Goal: Find specific page/section: Find specific page/section

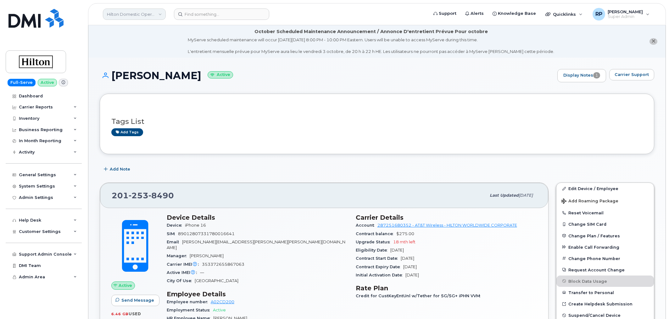
scroll to position [408, 0]
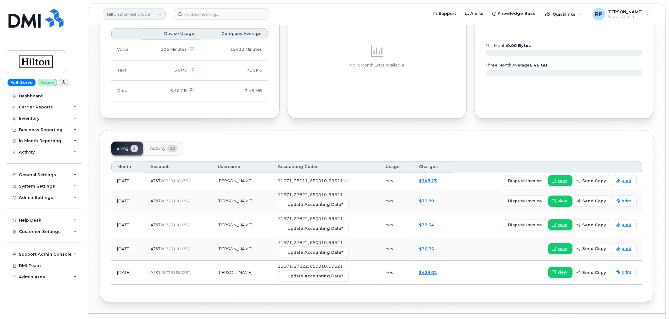
click at [150, 13] on link "Hilton Domestic Operating Company Inc" at bounding box center [134, 13] width 63 height 11
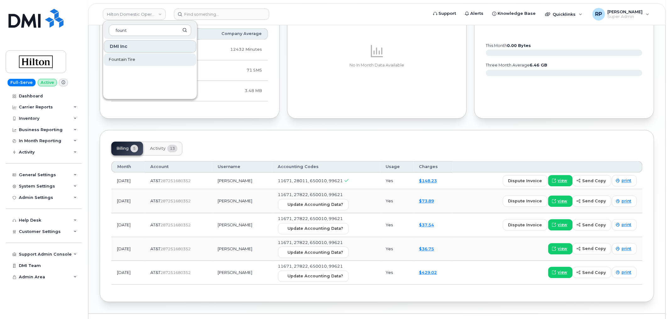
type input "fount"
click at [130, 60] on span "Fountain Tire" at bounding box center [122, 59] width 26 height 6
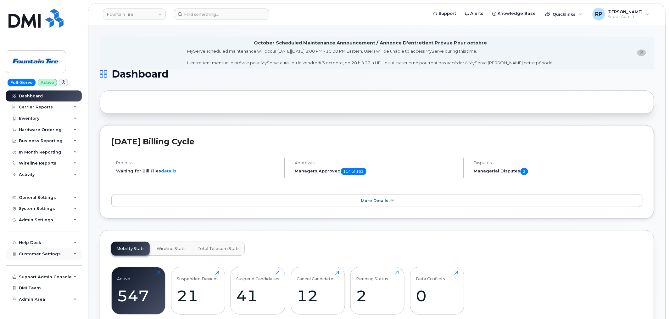
click at [57, 257] on div "Customer Settings" at bounding box center [44, 253] width 76 height 11
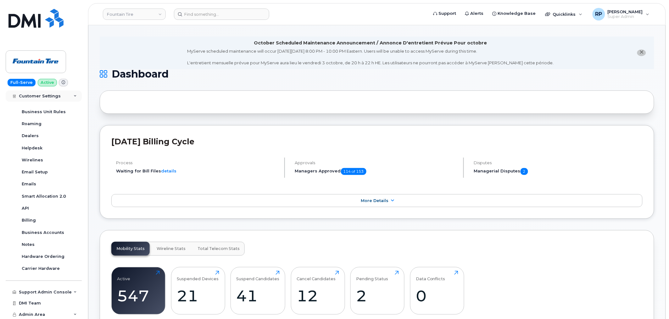
scroll to position [166, 0]
click at [44, 231] on div "Business Accounts" at bounding box center [43, 232] width 42 height 6
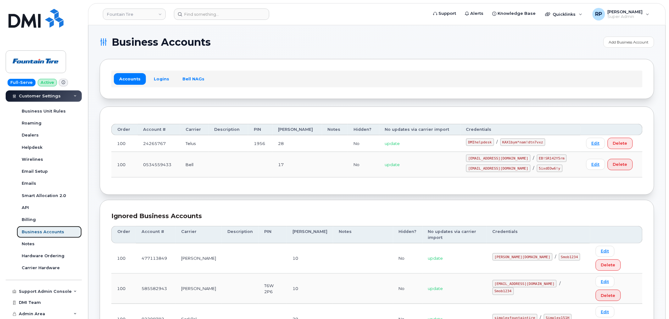
scroll to position [175, 0]
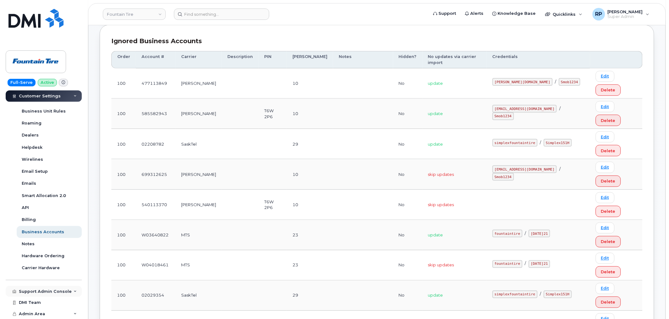
click at [40, 291] on div "Support Admin Console" at bounding box center [45, 291] width 53 height 5
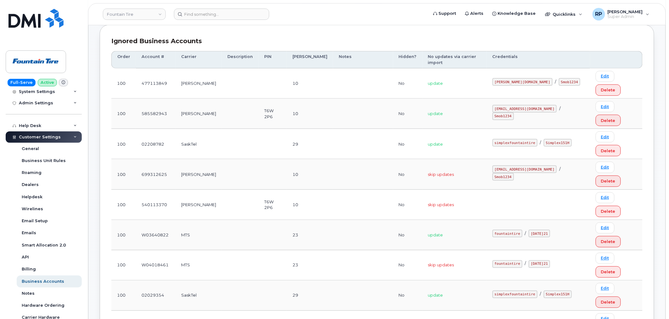
scroll to position [20, 0]
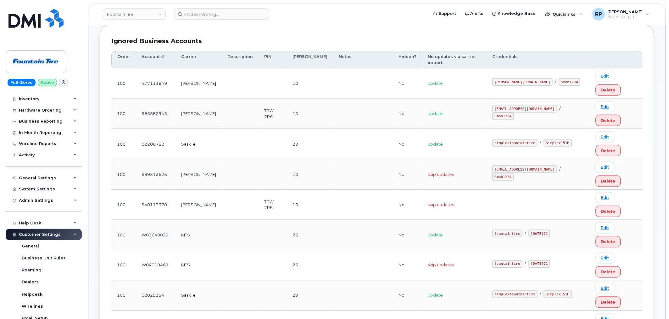
click at [42, 233] on span "Customer Settings" at bounding box center [40, 234] width 42 height 5
click at [42, 191] on div "System Settings" at bounding box center [37, 188] width 36 height 5
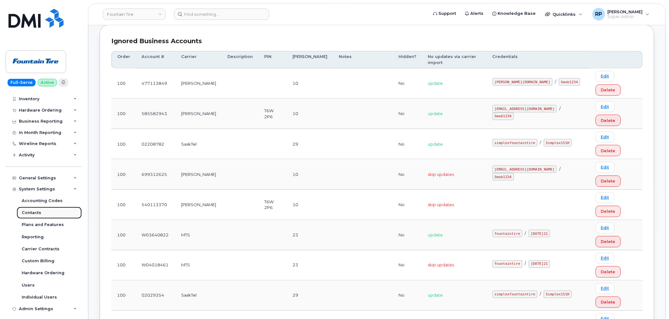
click at [37, 213] on div "Contacts" at bounding box center [32, 213] width 20 height 6
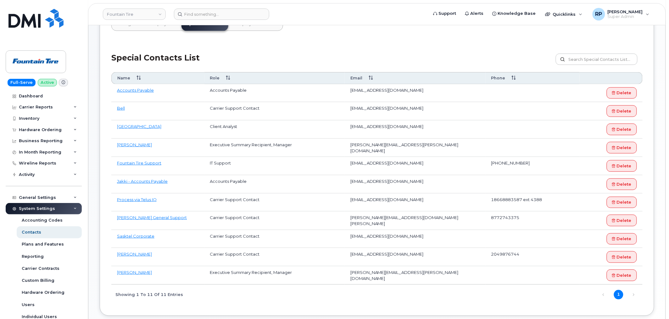
scroll to position [116, 0]
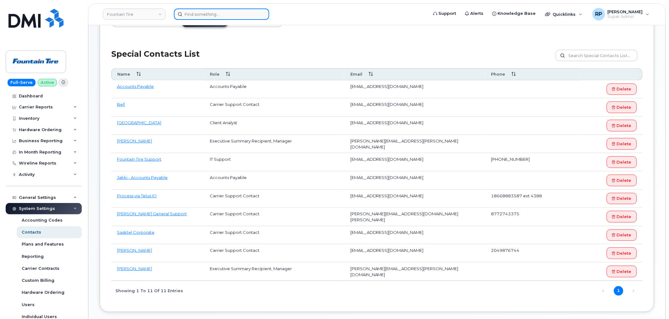
click at [202, 12] on input at bounding box center [221, 13] width 95 height 11
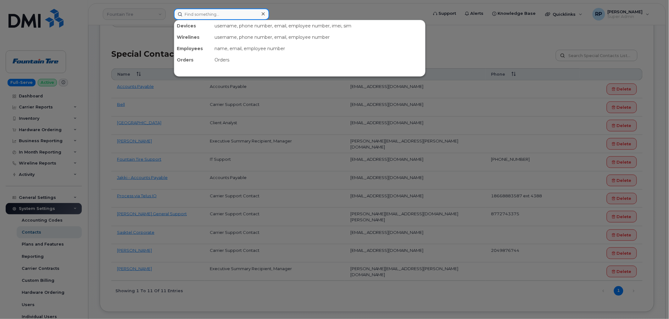
paste input "7138875626"
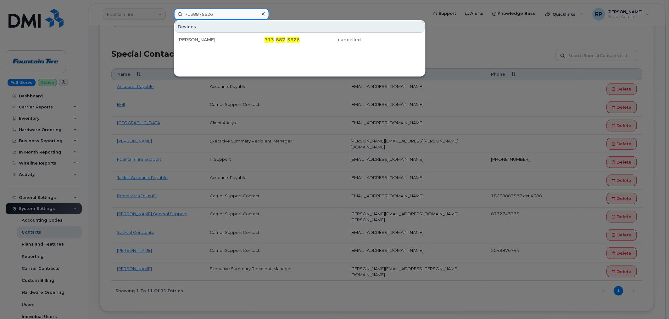
type input "7138875626"
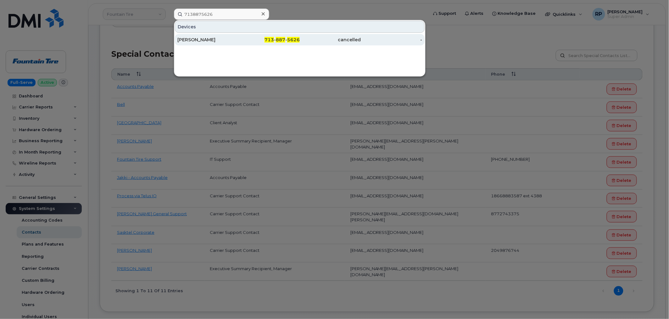
click at [209, 41] on div "SAIDEE PORRAS" at bounding box center [208, 40] width 61 height 6
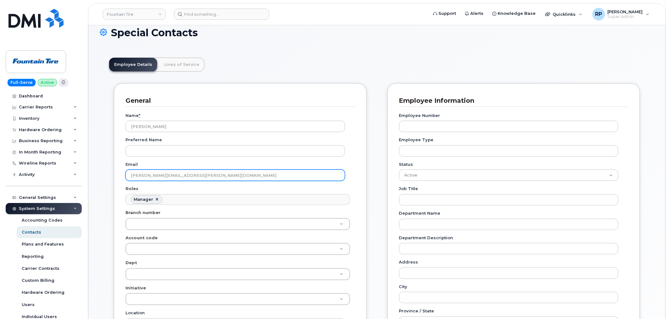
scroll to position [58, 0]
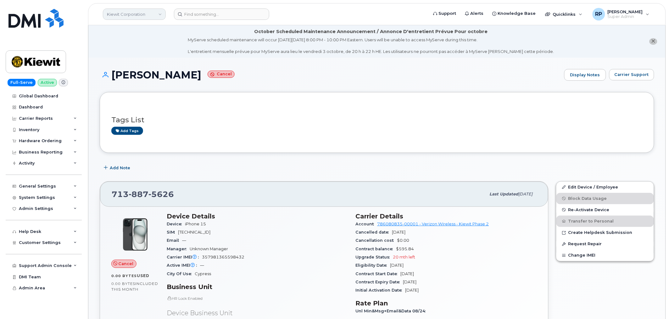
click at [127, 14] on link "Kiewit Corporation" at bounding box center [134, 13] width 63 height 11
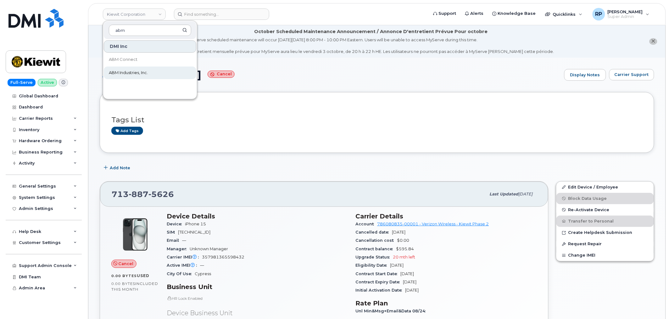
type input "abm"
click at [122, 76] on span "ABM Industries, Inc." at bounding box center [128, 73] width 39 height 6
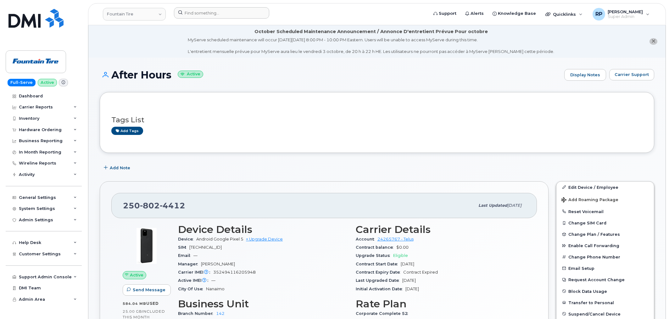
scroll to position [116, 0]
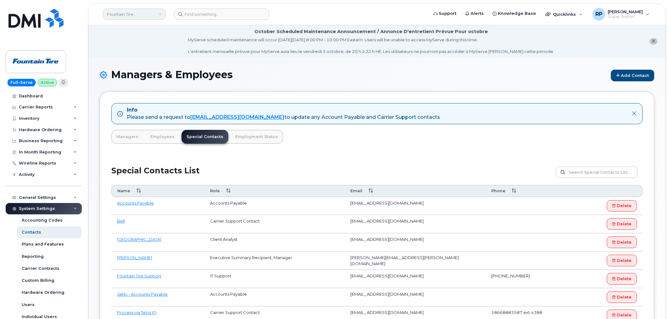
scroll to position [116, 0]
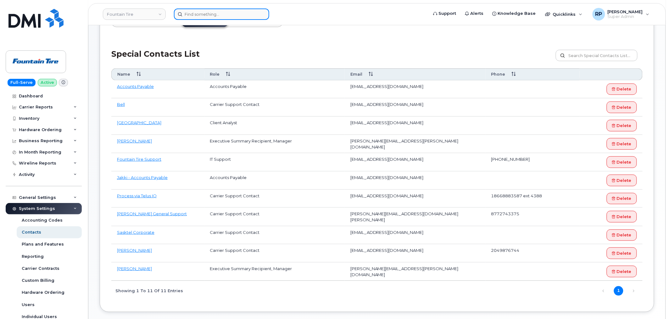
click at [193, 16] on input at bounding box center [221, 13] width 95 height 11
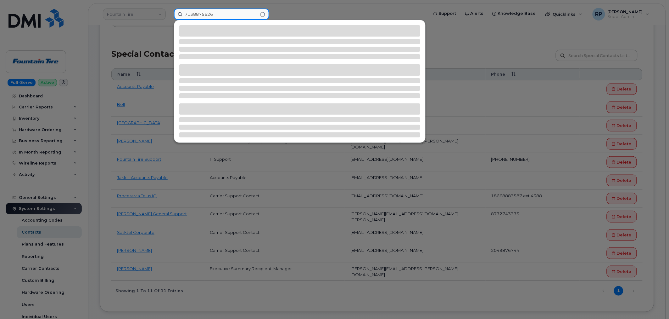
type input "7138875626"
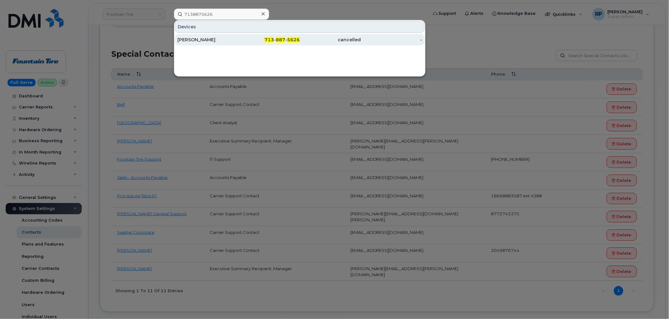
click at [210, 38] on div "[PERSON_NAME]" at bounding box center [208, 40] width 61 height 6
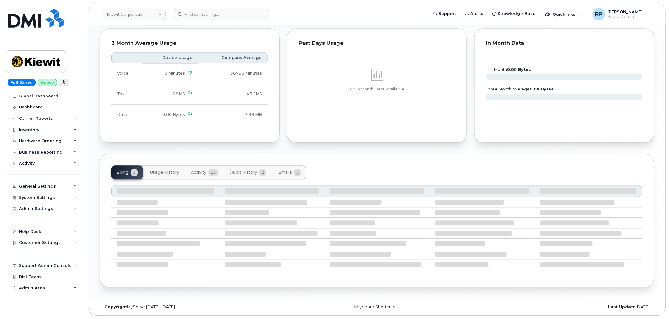
scroll to position [370, 0]
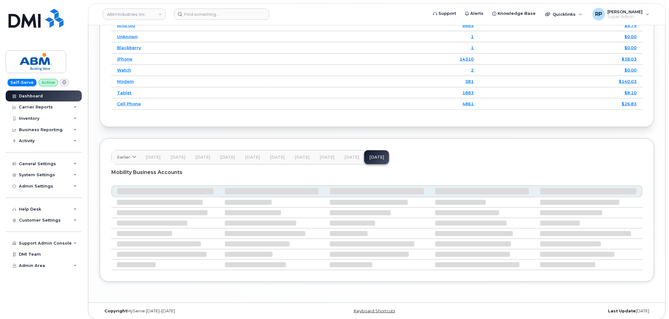
scroll to position [874, 0]
click at [352, 157] on span "Aug 25" at bounding box center [352, 154] width 15 height 5
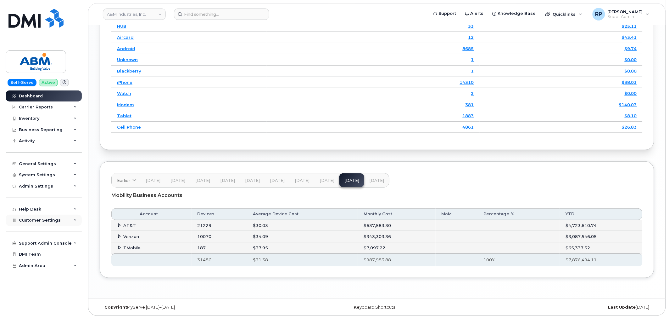
scroll to position [891, 0]
click at [197, 16] on input at bounding box center [221, 13] width 95 height 11
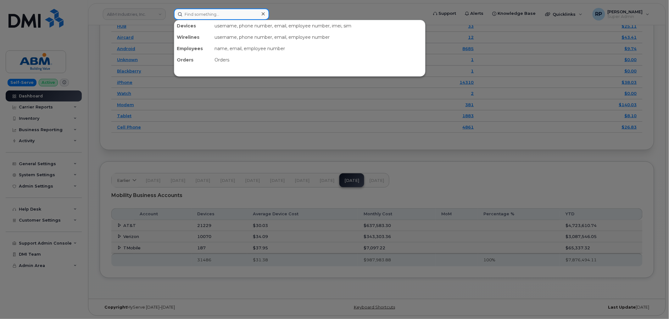
paste input "6282268334"
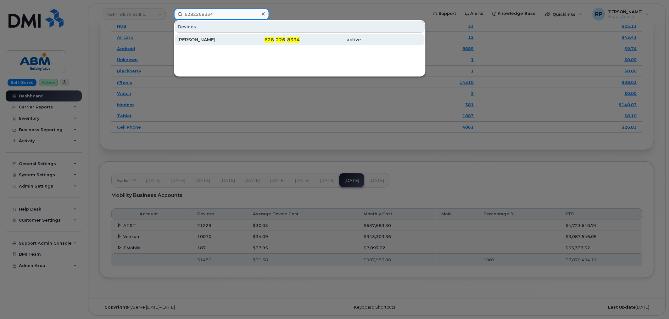
type input "6282268334"
click at [212, 42] on div "BASTIEN FENEL" at bounding box center [208, 40] width 61 height 6
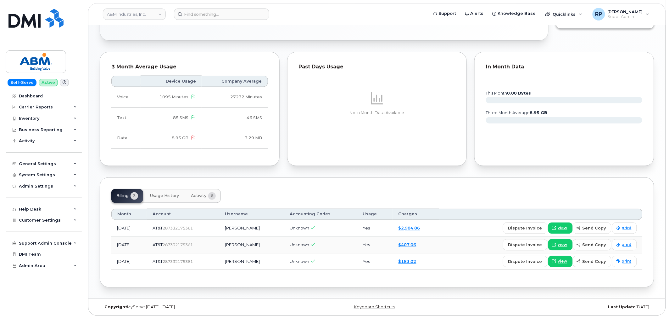
scroll to position [303, 0]
click at [557, 229] on span at bounding box center [555, 228] width 6 height 6
click at [144, 20] on header "ABM Industries, Inc. Support Alerts Knowledge Base Quicklinks Suspend / Cancel …" at bounding box center [377, 14] width 578 height 22
click at [138, 14] on link "ABM Industries, Inc." at bounding box center [134, 13] width 63 height 11
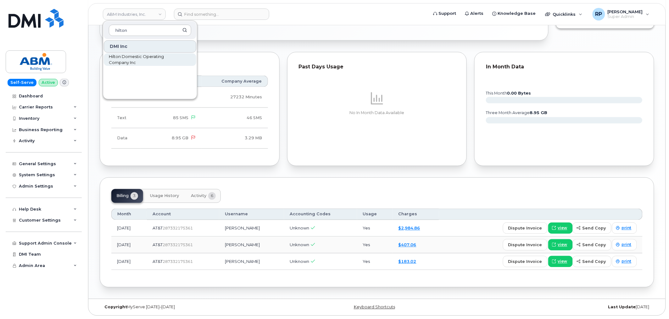
type input "hilton"
click at [129, 59] on span "Hilton Domestic Operating Company Inc" at bounding box center [145, 60] width 72 height 12
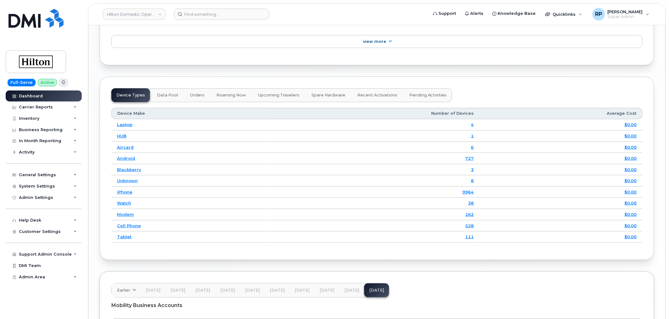
scroll to position [901, 0]
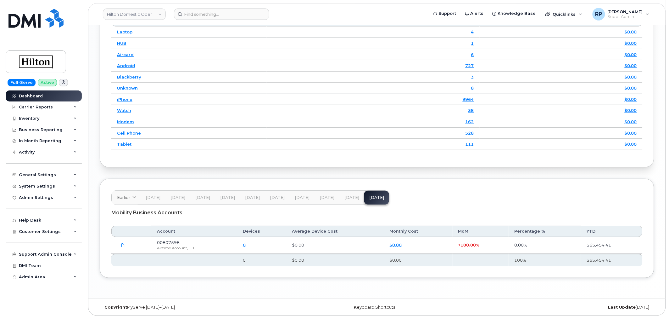
click at [340, 196] on button "[DATE]" at bounding box center [352, 197] width 25 height 14
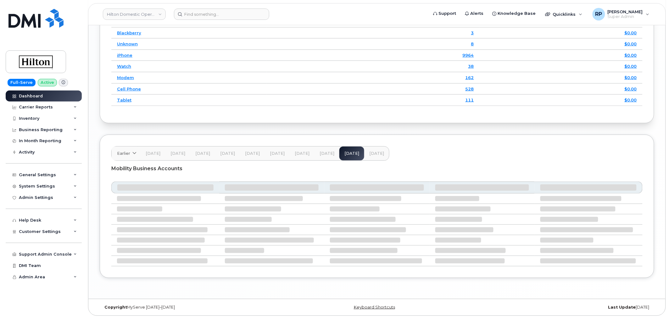
scroll to position [946, 0]
